Goal: Check status

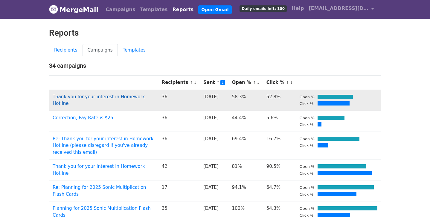
click at [111, 94] on link "Thank you for your interest in Homework Hotline" at bounding box center [99, 100] width 92 height 12
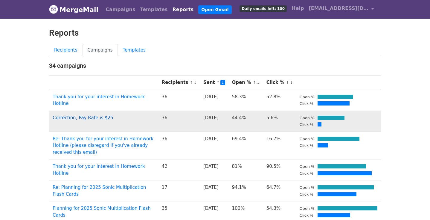
click at [86, 116] on link "Correction, Pay Rate is $25" at bounding box center [83, 117] width 61 height 5
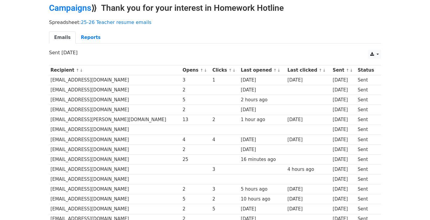
scroll to position [290, 0]
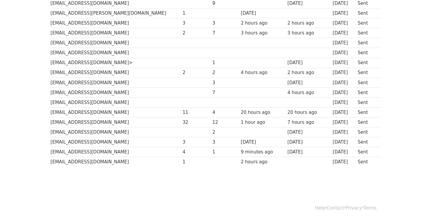
click at [241, 162] on div "2 hours ago" at bounding box center [263, 161] width 44 height 7
click at [96, 158] on td "[EMAIL_ADDRESS][DOMAIN_NAME]" at bounding box center [115, 162] width 132 height 10
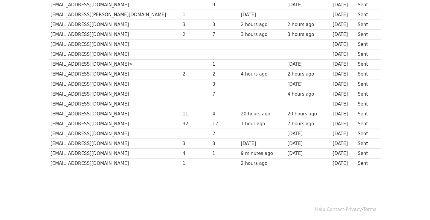
scroll to position [289, 0]
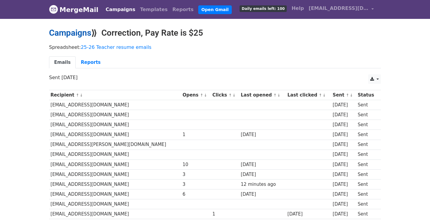
click at [74, 32] on link "Campaigns" at bounding box center [70, 33] width 42 height 10
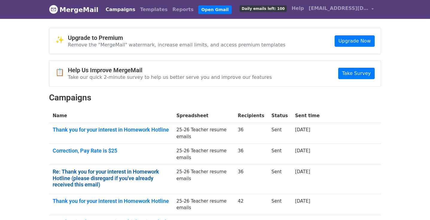
click at [103, 174] on link "Re: Thank you for your interest in Homework Hotline (please disregard if you've…" at bounding box center [111, 177] width 117 height 19
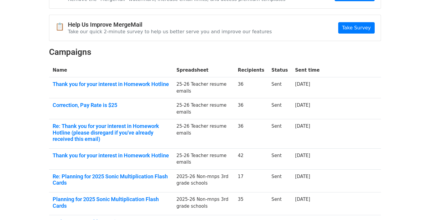
scroll to position [45, 0]
click at [87, 154] on link "Thank you for your interest in Homework Hotline" at bounding box center [111, 155] width 117 height 7
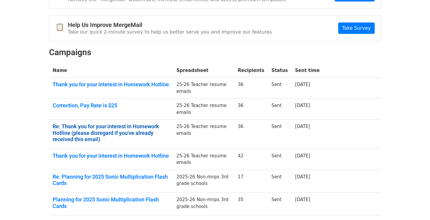
click at [102, 125] on link "Re: Thank you for your interest in Homework Hotline (please disregard if you've…" at bounding box center [111, 132] width 117 height 19
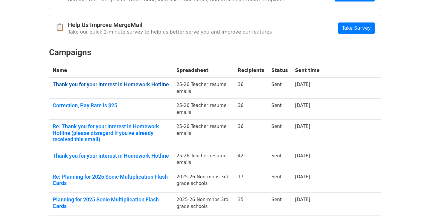
click at [70, 84] on link "Thank you for your interest in Homework Hotline" at bounding box center [111, 84] width 117 height 7
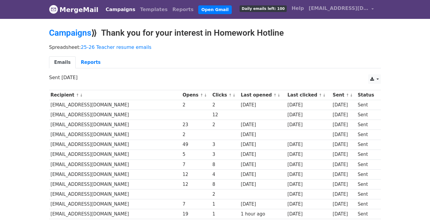
scroll to position [272, 0]
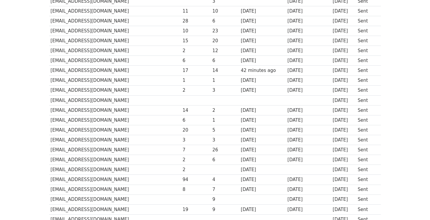
click at [394, 155] on body "MergeMail Campaigns Templates Reports Open Gmail Daily emails left: 100 Help hu…" at bounding box center [215, 0] width 430 height 544
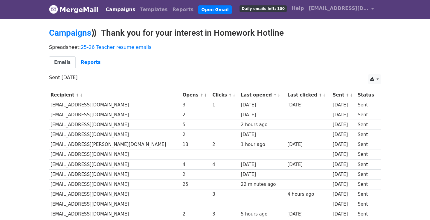
click at [119, 8] on link "Campaigns" at bounding box center [120, 10] width 34 height 12
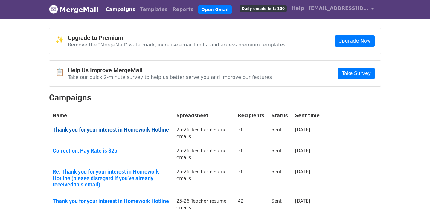
click at [136, 128] on link "Thank you for your interest in Homework Hotline" at bounding box center [111, 129] width 117 height 7
